Goal: Task Accomplishment & Management: Manage account settings

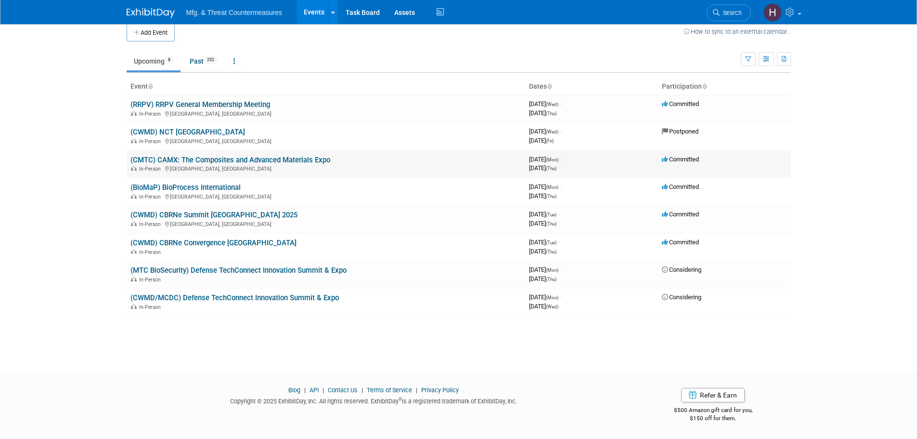
click at [223, 158] on link "(CMTC) CAMX: The Composites and Advanced Materials Expo" at bounding box center [231, 160] width 200 height 9
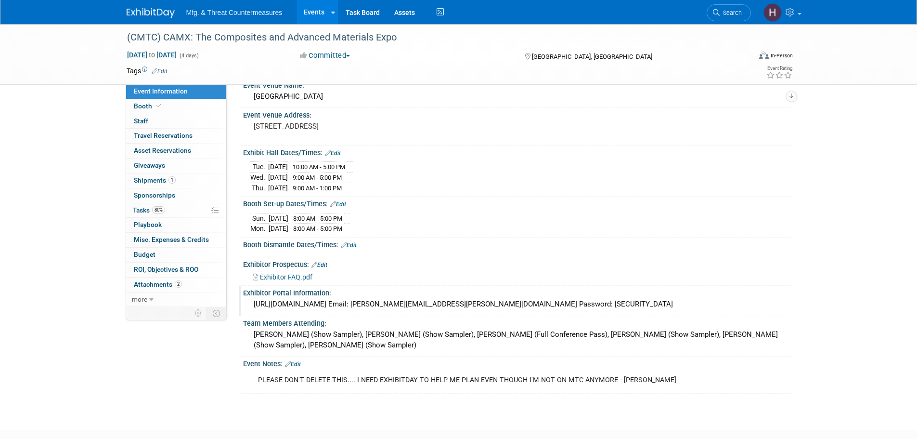
scroll to position [103, 0]
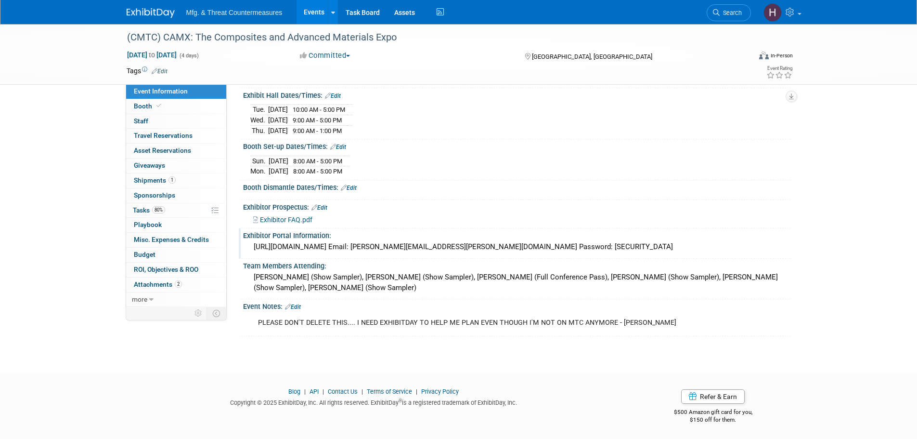
click at [325, 249] on div "[URL][DOMAIN_NAME] Email: [PERSON_NAME][EMAIL_ADDRESS][PERSON_NAME][DOMAIN_NAME…" at bounding box center [517, 246] width 534 height 15
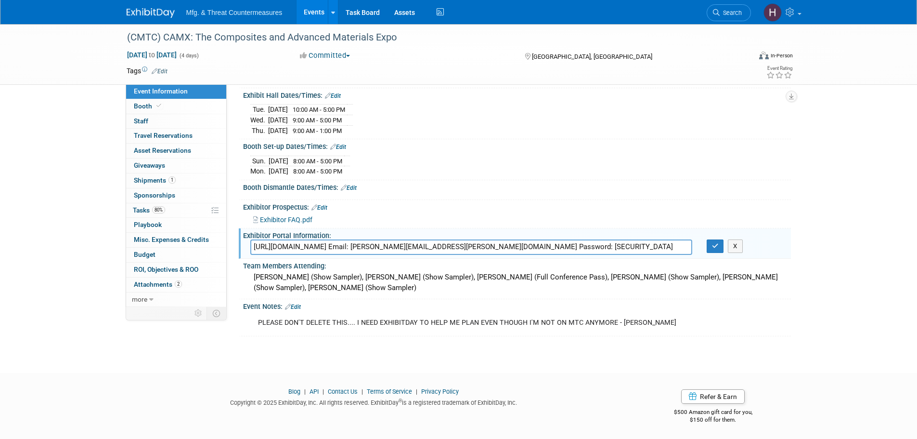
drag, startPoint x: 389, startPoint y: 245, endPoint x: 252, endPoint y: 252, distance: 137.0
click at [252, 252] on input "[URL][DOMAIN_NAME] Email: [PERSON_NAME][EMAIL_ADDRESS][PERSON_NAME][DOMAIN_NAME…" at bounding box center [471, 246] width 442 height 15
click at [719, 248] on button "button" at bounding box center [715, 245] width 17 height 13
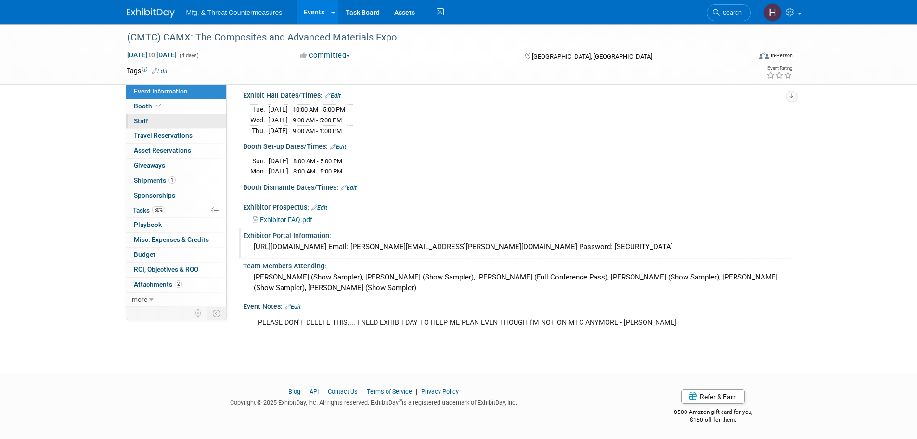
click at [184, 118] on link "0 Staff 0" at bounding box center [176, 121] width 100 height 14
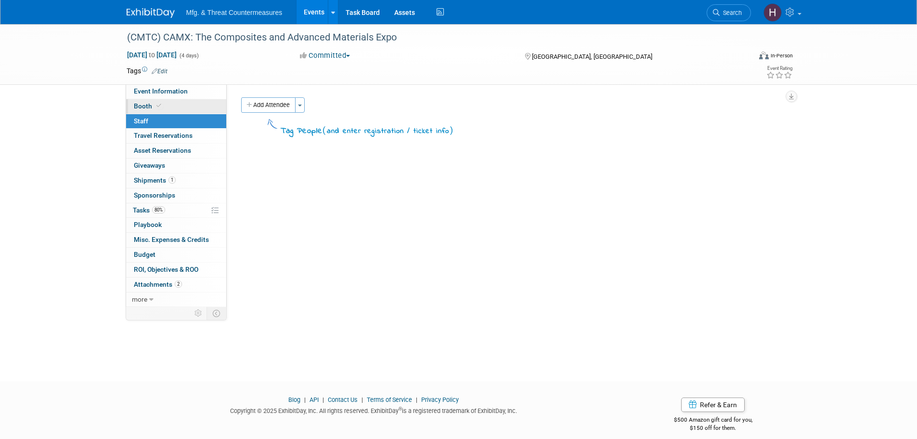
click at [191, 104] on link "Booth" at bounding box center [176, 106] width 100 height 14
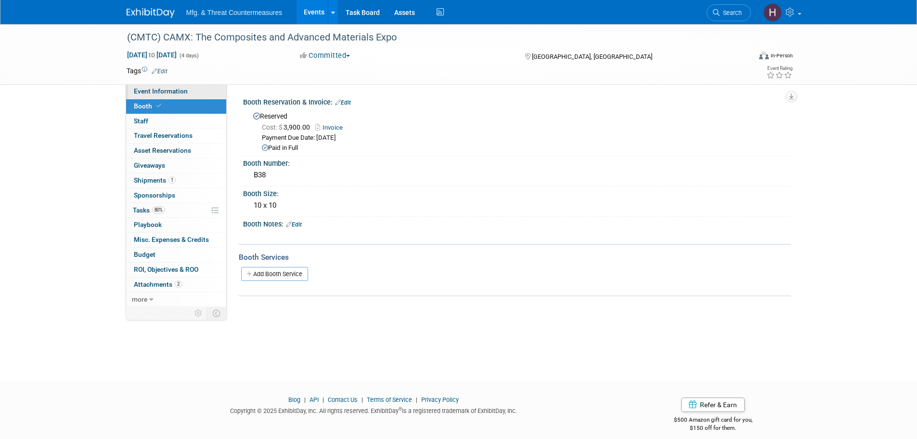
click at [168, 94] on span "Event Information" at bounding box center [161, 91] width 54 height 8
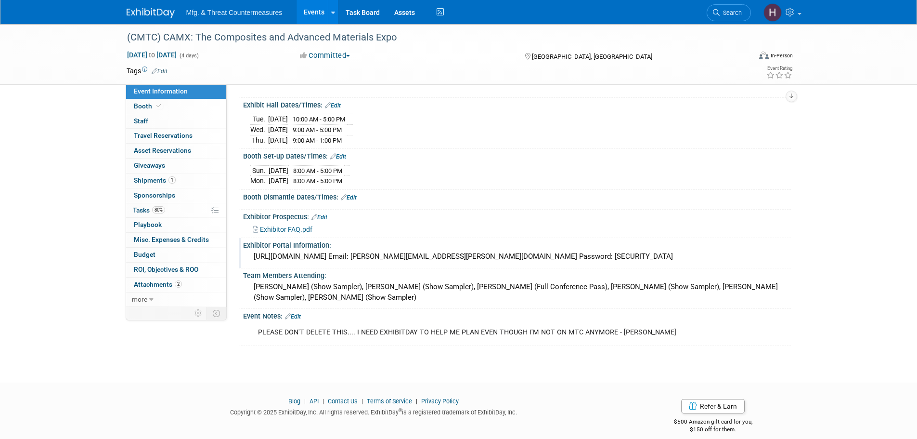
scroll to position [96, 0]
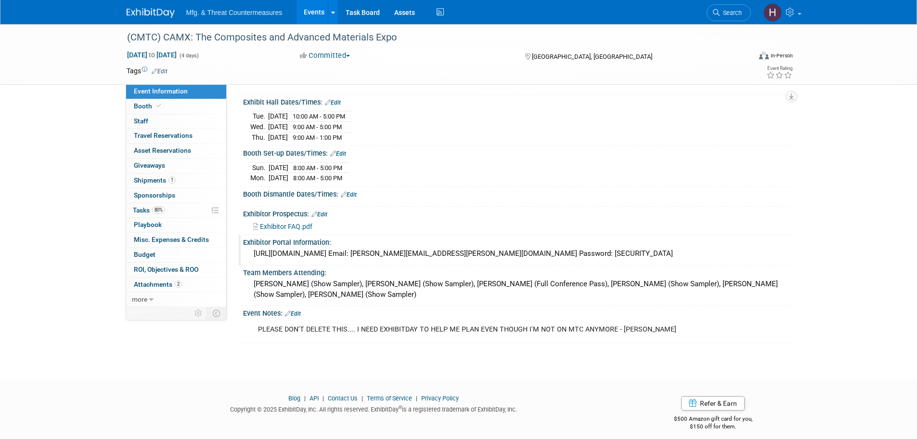
click at [316, 253] on div "https://CAMX2025.exh.mapyourshow.com Email: ryan.frankart@ati.org Password: Man…" at bounding box center [517, 253] width 534 height 15
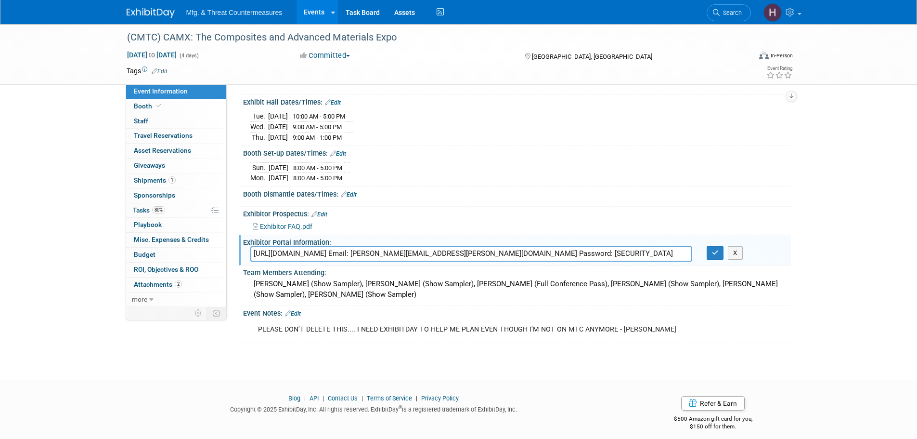
drag, startPoint x: 388, startPoint y: 249, endPoint x: 265, endPoint y: 248, distance: 123.3
click at [257, 246] on input "https://CAMX2025.exh.mapyourshow.com Email: ryan.frankart@ati.org Password: Man…" at bounding box center [471, 253] width 442 height 15
drag, startPoint x: 254, startPoint y: 250, endPoint x: 390, endPoint y: 258, distance: 136.1
click at [390, 258] on input "https://CAMX2025.exh.mapyourshow.com Email: ryan.frankart@ati.org Password: Man…" at bounding box center [471, 253] width 442 height 15
drag, startPoint x: 481, startPoint y: 253, endPoint x: 414, endPoint y: 250, distance: 66.5
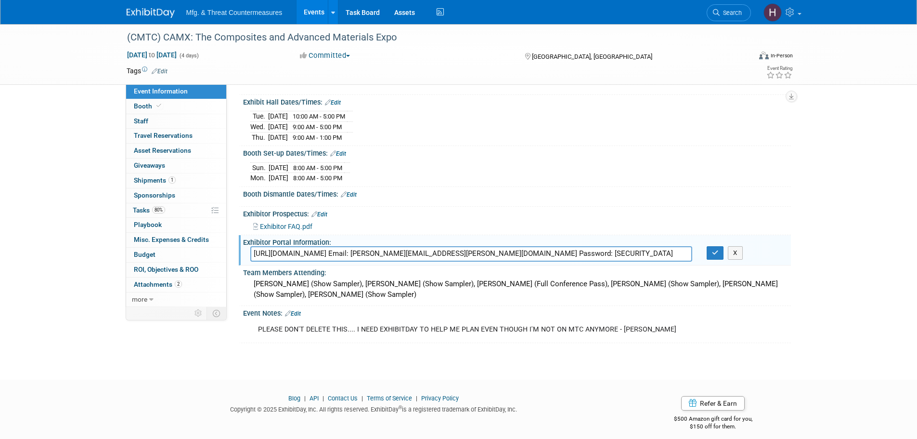
click at [414, 250] on input "https://CAMX2025.exh.mapyourshow.com Email: ryan.frankart@ati.org Password: Man…" at bounding box center [471, 253] width 442 height 15
click at [715, 251] on icon "button" at bounding box center [715, 252] width 7 height 6
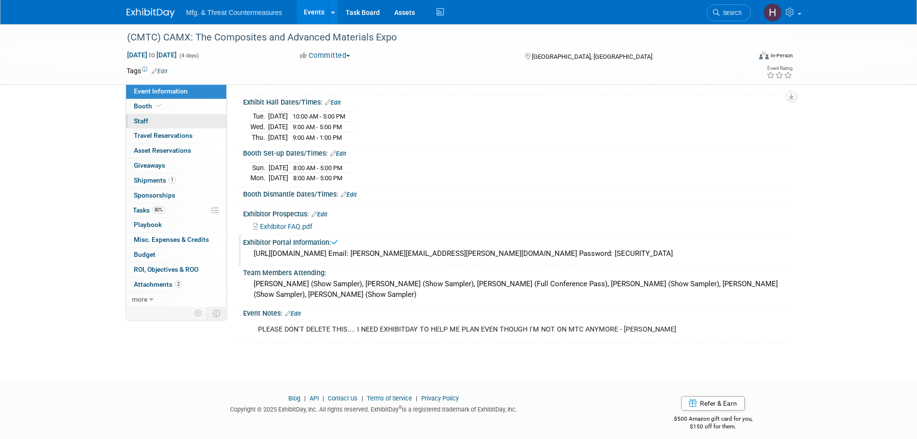
click at [178, 122] on link "0 Staff 0" at bounding box center [176, 121] width 100 height 14
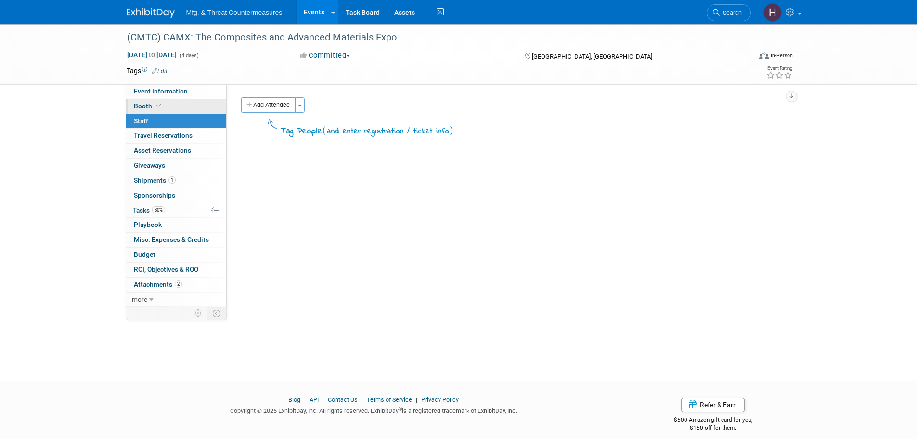
click at [183, 108] on link "Booth" at bounding box center [176, 106] width 100 height 14
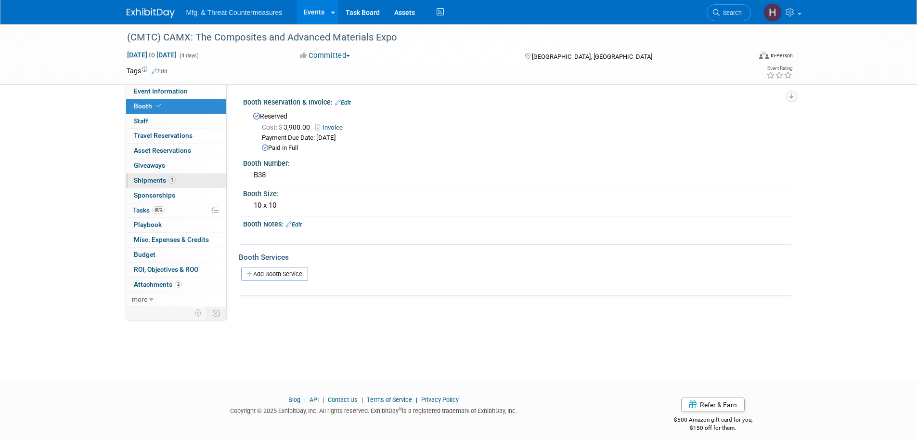
click at [162, 175] on link "1 Shipments 1" at bounding box center [176, 180] width 100 height 14
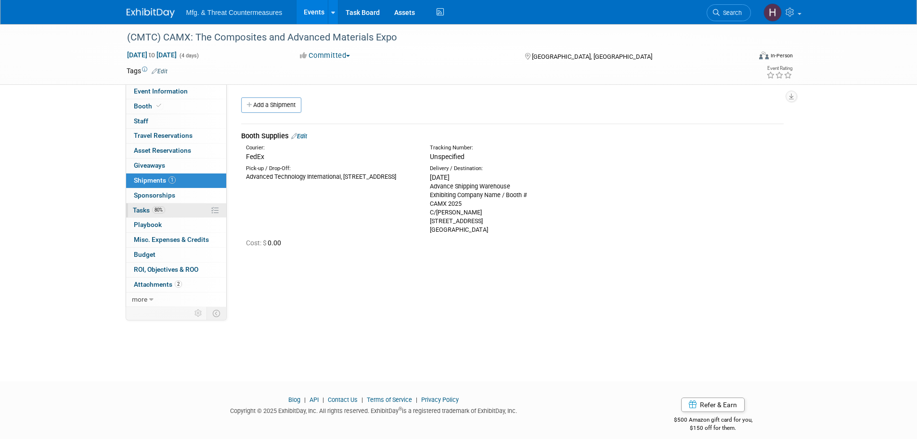
click at [182, 208] on link "80% Tasks 80%" at bounding box center [176, 210] width 100 height 14
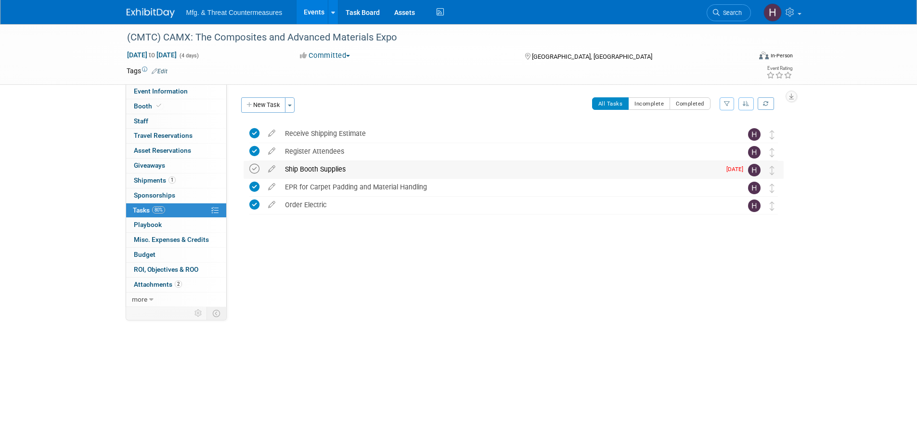
click at [253, 171] on icon at bounding box center [254, 169] width 10 height 10
